Goal: Task Accomplishment & Management: Manage account settings

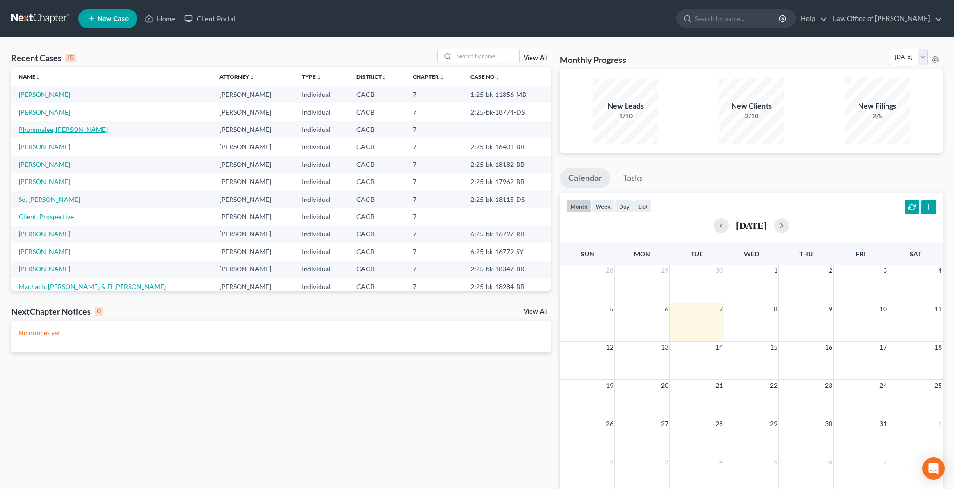
click at [57, 128] on link "Phommalee, [PERSON_NAME]" at bounding box center [63, 129] width 89 height 8
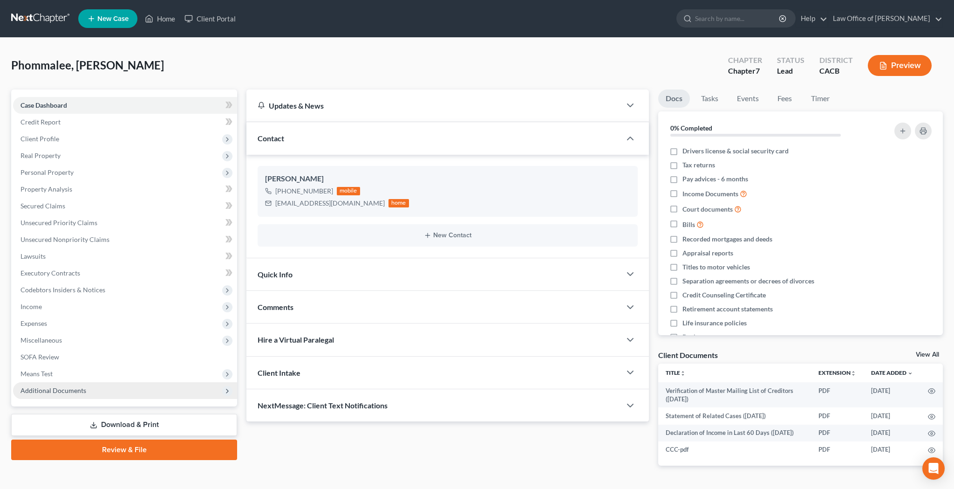
click at [92, 392] on span "Additional Documents" at bounding box center [125, 390] width 224 height 17
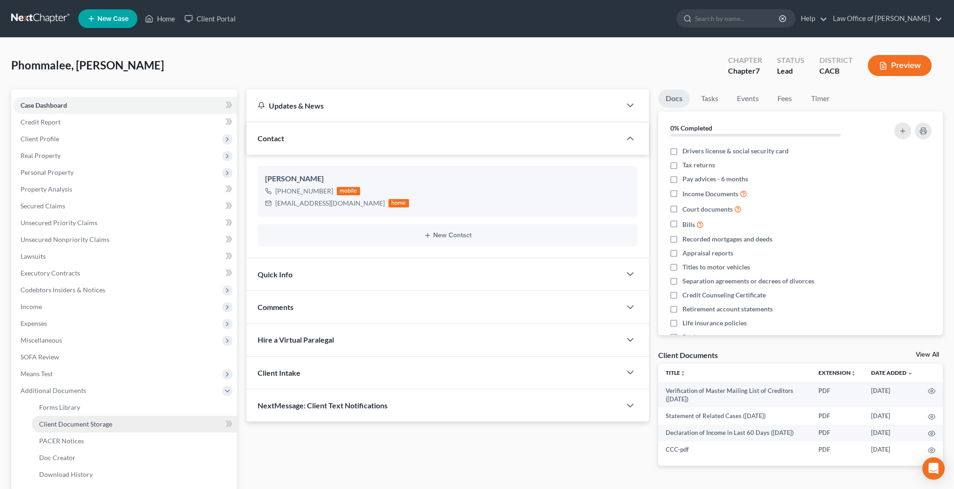
click at [93, 421] on span "Client Document Storage" at bounding box center [75, 424] width 73 height 8
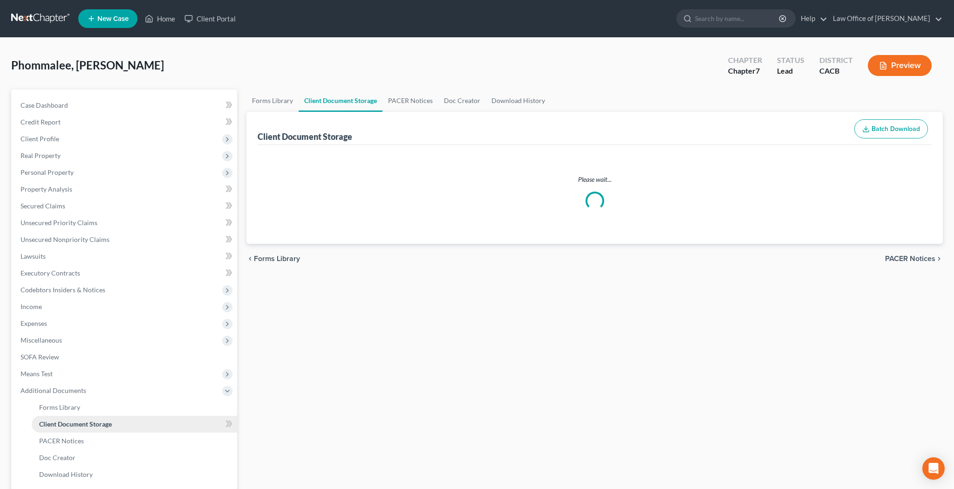
select select "10"
select select "30"
select select "65"
select select "59"
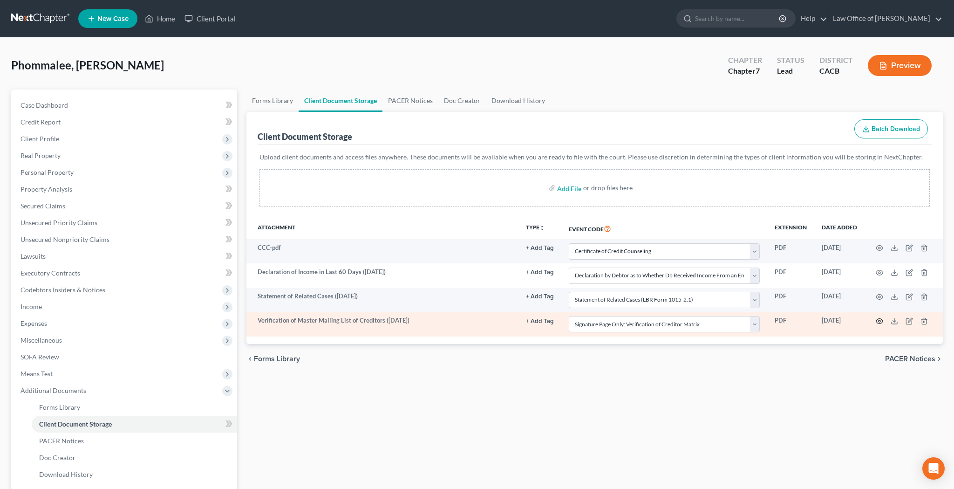
click at [876, 320] on icon "button" at bounding box center [879, 320] width 7 height 7
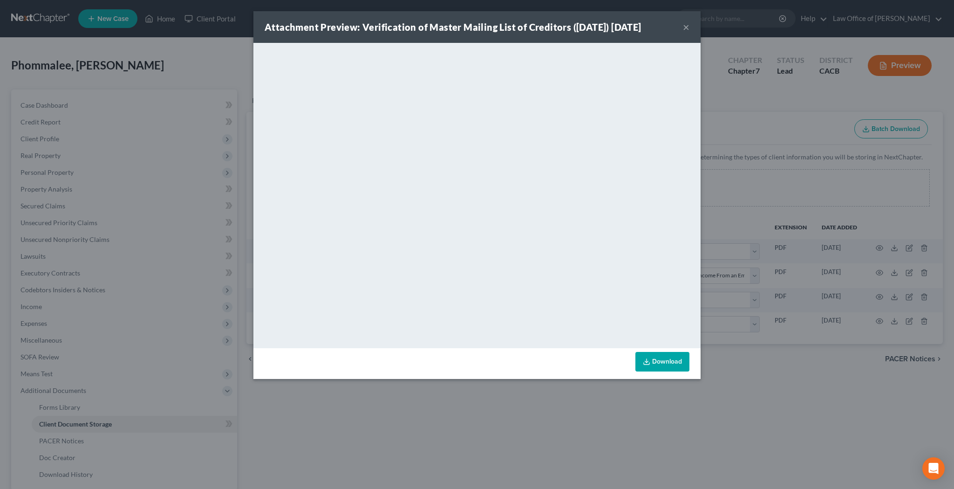
click at [686, 28] on button "×" at bounding box center [686, 26] width 7 height 11
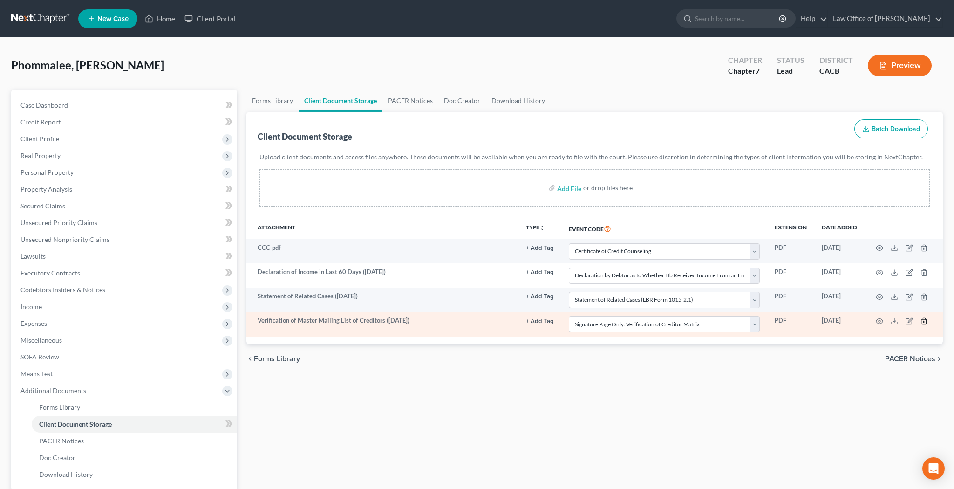
click at [926, 319] on icon "button" at bounding box center [924, 321] width 4 height 6
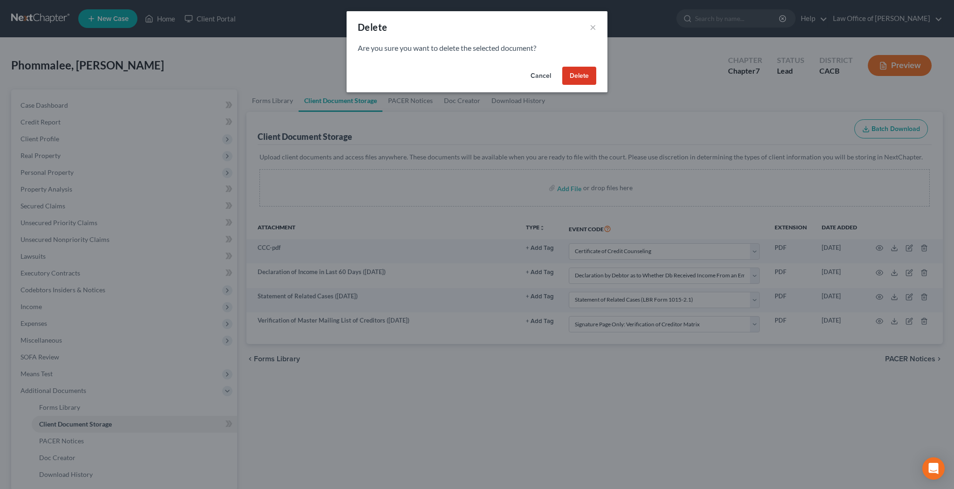
click at [583, 70] on button "Delete" at bounding box center [579, 76] width 34 height 19
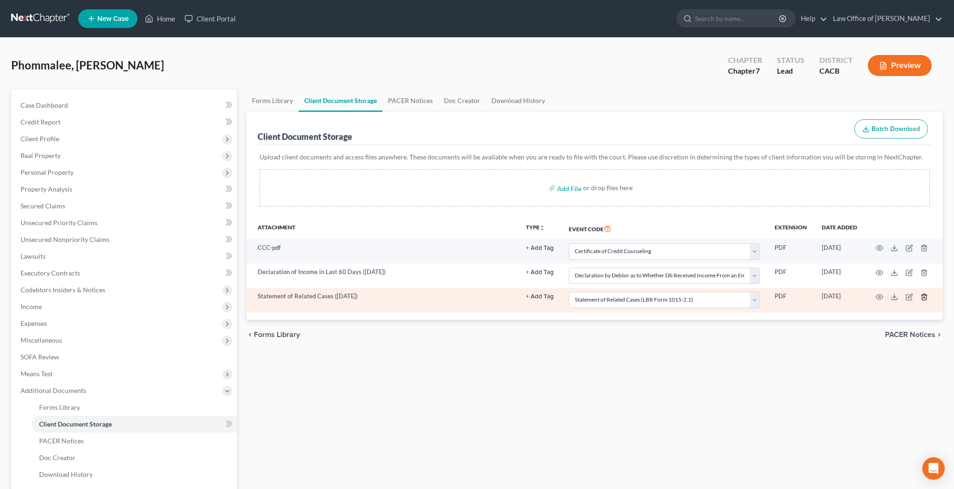
click at [925, 298] on line "button" at bounding box center [925, 297] width 0 height 2
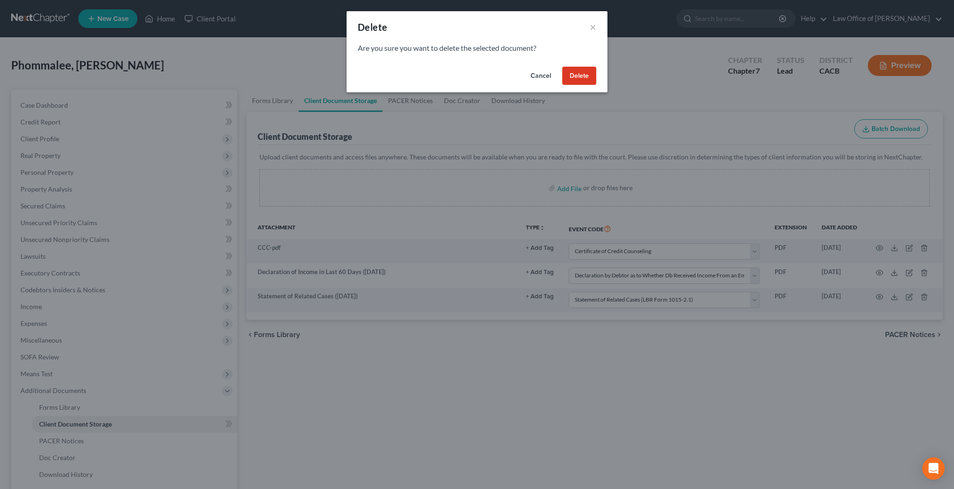
click at [578, 73] on button "Delete" at bounding box center [579, 76] width 34 height 19
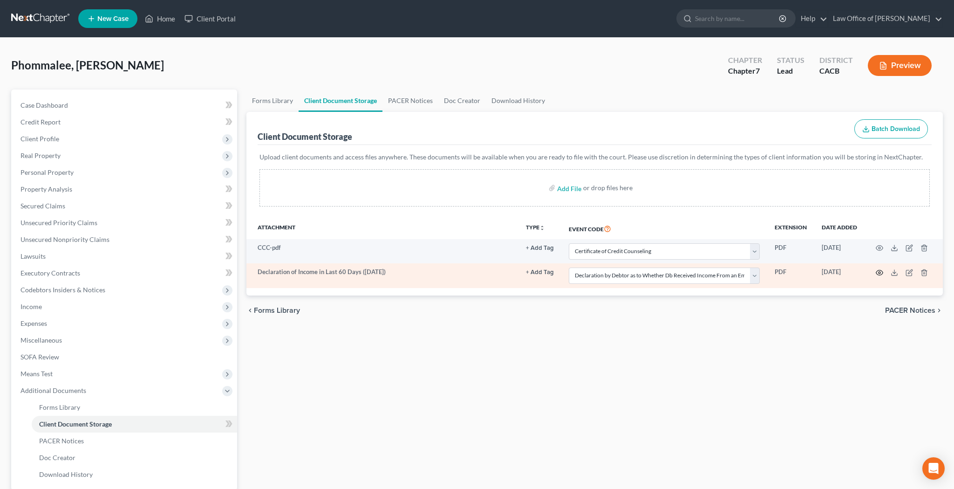
click at [878, 275] on icon "button" at bounding box center [879, 272] width 7 height 7
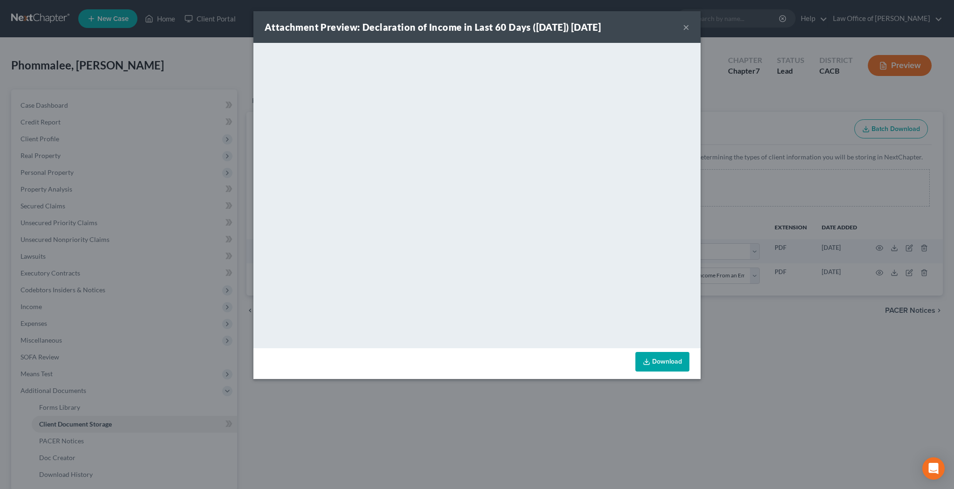
click at [685, 28] on button "×" at bounding box center [686, 26] width 7 height 11
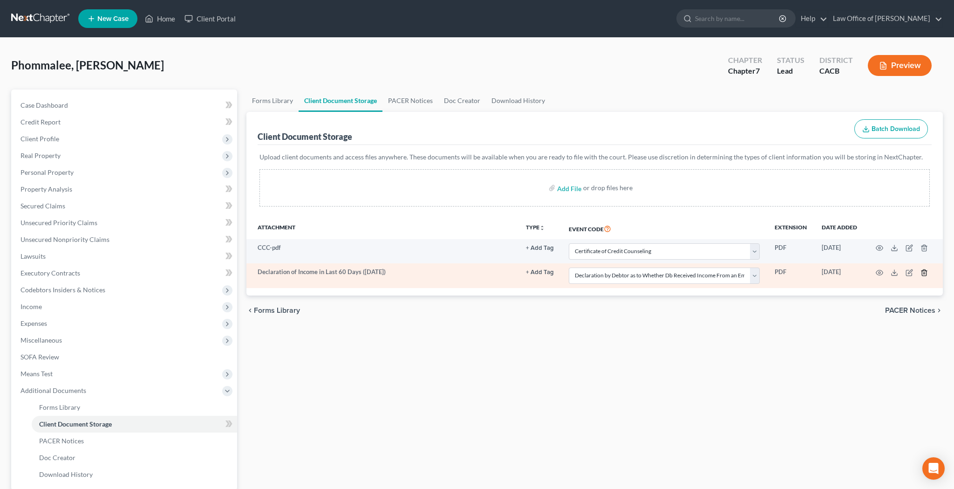
click at [923, 271] on icon "button" at bounding box center [923, 272] width 7 height 7
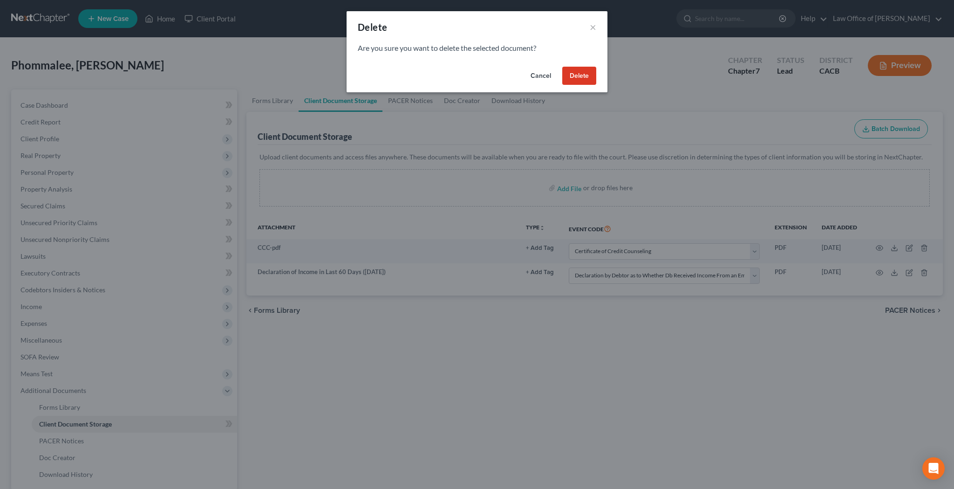
click at [592, 78] on button "Delete" at bounding box center [579, 76] width 34 height 19
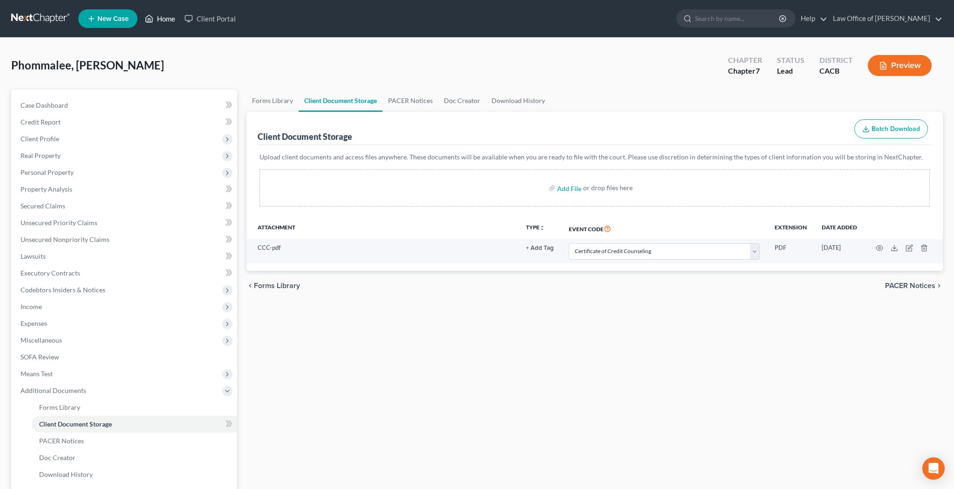
click at [164, 20] on link "Home" at bounding box center [160, 18] width 40 height 17
